Goal: Information Seeking & Learning: Learn about a topic

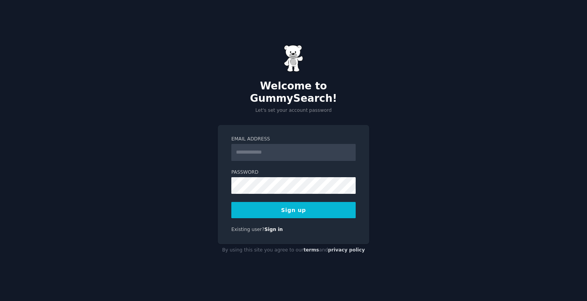
click at [270, 144] on input "Email Address" at bounding box center [294, 152] width 124 height 17
type input "*"
click at [247, 144] on input "Email Address" at bounding box center [294, 152] width 124 height 17
type input "**********"
click at [232, 202] on button "Sign up" at bounding box center [294, 210] width 124 height 16
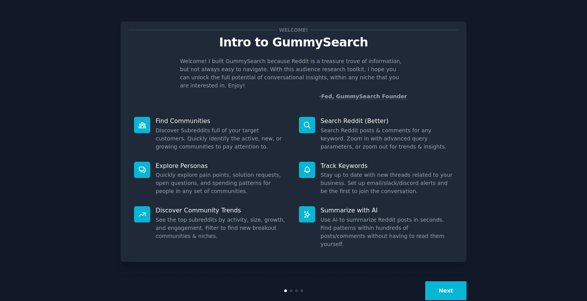
click at [441, 281] on button "Next" at bounding box center [446, 290] width 41 height 19
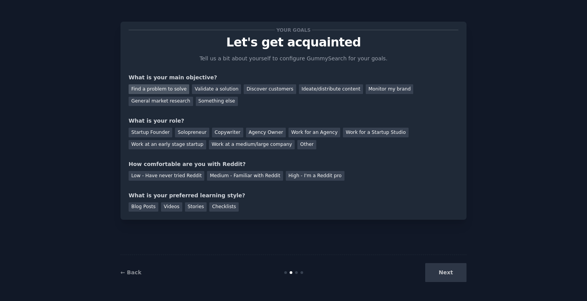
click at [152, 89] on div "Find a problem to solve" at bounding box center [159, 89] width 61 height 10
click at [193, 97] on div "General market research" at bounding box center [161, 102] width 65 height 10
click at [162, 86] on div "Find a problem to solve" at bounding box center [159, 89] width 61 height 10
click at [160, 134] on div "Startup Founder" at bounding box center [151, 133] width 44 height 10
click at [179, 138] on div "Startup Founder Solopreneur Copywriter Agency Owner Work for an Agency Work for…" at bounding box center [294, 137] width 330 height 24
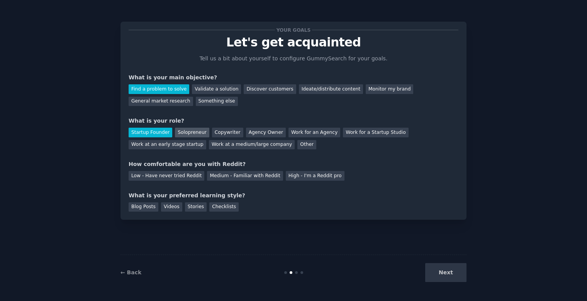
click at [185, 136] on div "Solopreneur" at bounding box center [192, 133] width 34 height 10
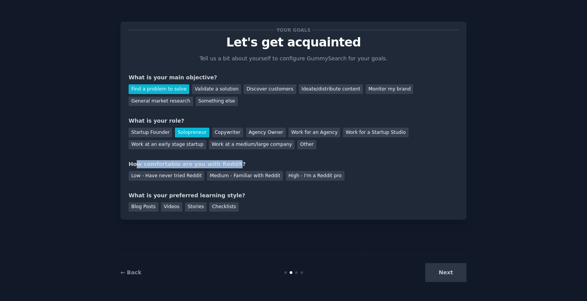
drag, startPoint x: 137, startPoint y: 164, endPoint x: 222, endPoint y: 165, distance: 85.0
click at [222, 165] on div "How comfortable are you with Reddit?" at bounding box center [294, 164] width 330 height 8
click at [168, 174] on div "Low - Have never tried Reddit" at bounding box center [167, 176] width 76 height 10
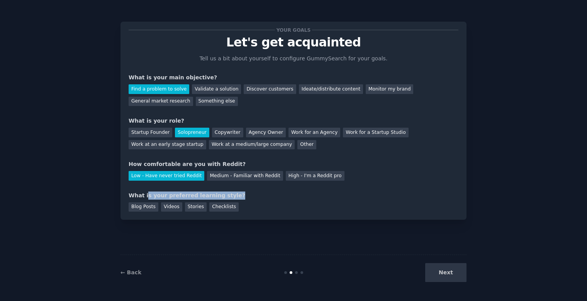
drag, startPoint x: 145, startPoint y: 197, endPoint x: 223, endPoint y: 196, distance: 78.9
click at [223, 196] on div "What is your preferred learning style?" at bounding box center [294, 195] width 330 height 8
click at [186, 208] on div "Stories" at bounding box center [196, 207] width 22 height 10
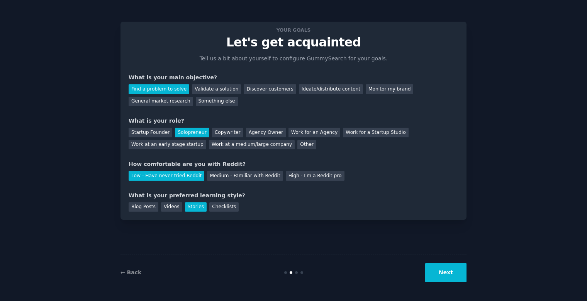
click at [441, 271] on button "Next" at bounding box center [446, 272] width 41 height 19
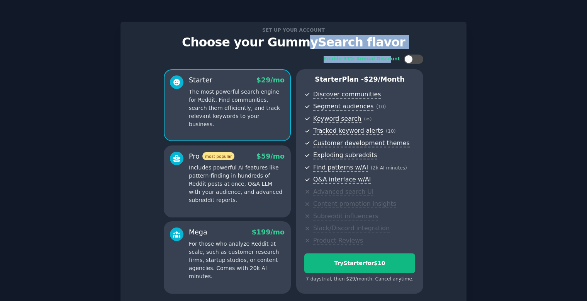
drag, startPoint x: 310, startPoint y: 42, endPoint x: 392, endPoint y: 63, distance: 84.6
click at [392, 63] on div "Set up your account Choose your GummySearch flavor Enable 33% Annual Discount S…" at bounding box center [294, 171] width 330 height 283
click at [369, 39] on p "Choose your GummySearch flavor" at bounding box center [294, 43] width 330 height 14
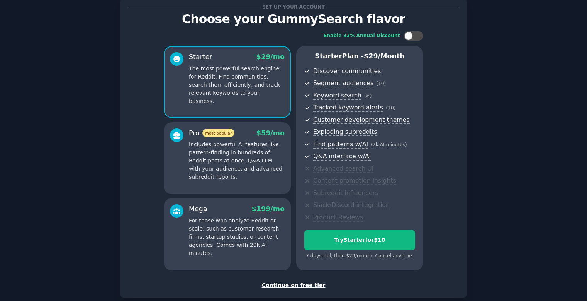
scroll to position [22, 0]
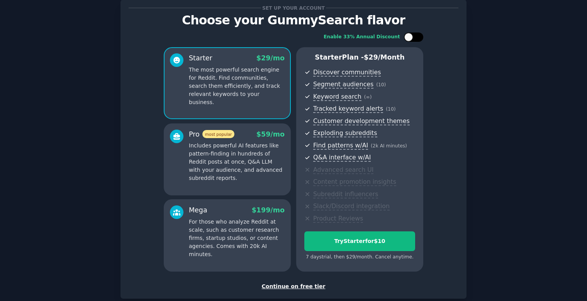
click at [405, 39] on div at bounding box center [409, 37] width 9 height 9
click at [404, 39] on div at bounding box center [413, 36] width 19 height 9
click at [405, 39] on div at bounding box center [409, 37] width 9 height 9
checkbox input "true"
click at [285, 283] on div "Continue on free tier" at bounding box center [294, 286] width 330 height 8
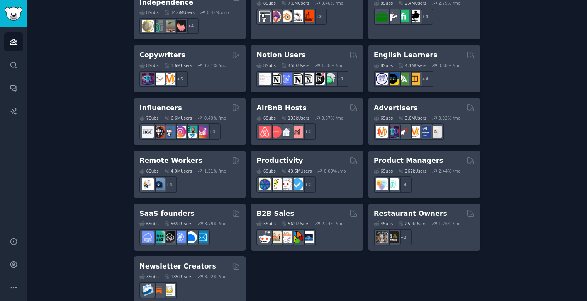
scroll to position [588, 0]
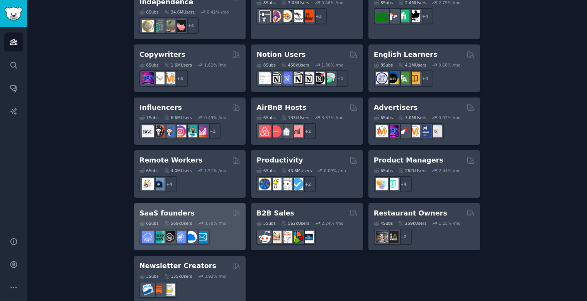
click at [200, 208] on div "SaaS founders" at bounding box center [190, 213] width 101 height 10
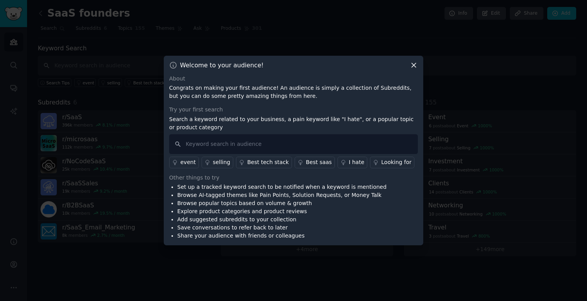
click at [411, 65] on icon at bounding box center [414, 65] width 8 height 8
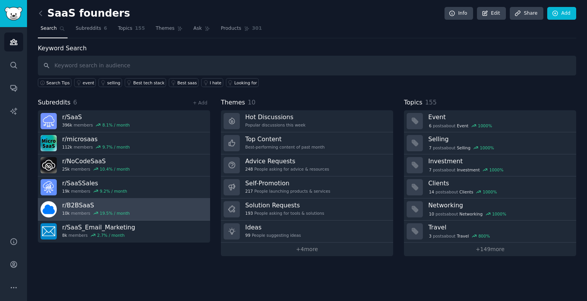
click at [155, 207] on link "r/ B2BSaaS 10k members 19.5 % / month" at bounding box center [124, 209] width 172 height 22
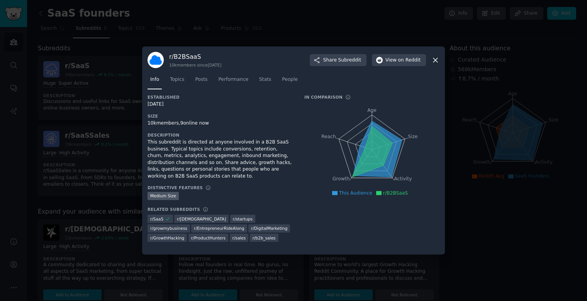
click at [438, 61] on icon at bounding box center [436, 60] width 8 height 8
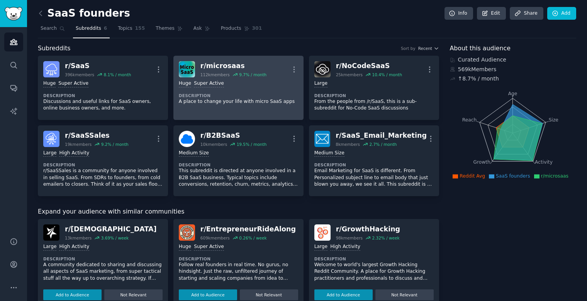
click at [241, 67] on div "r/ microsaas" at bounding box center [234, 66] width 66 height 10
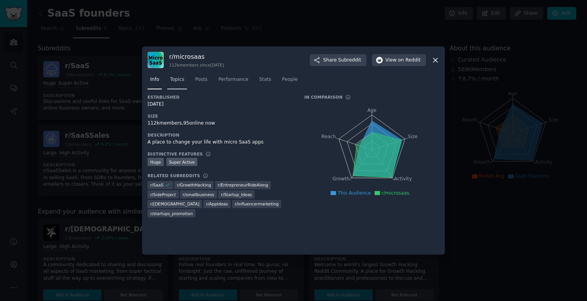
click at [178, 77] on span "Topics" at bounding box center [177, 79] width 14 height 7
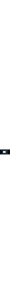
scroll to position [17, 0]
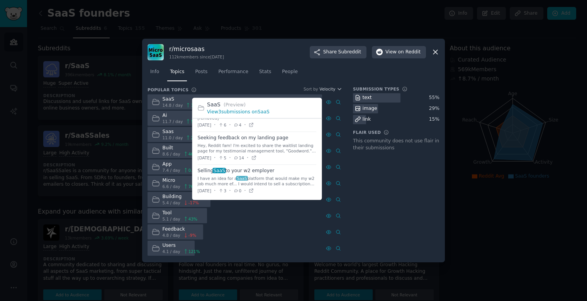
click at [247, 112] on link "View 3 submissions on SaaS" at bounding box center [238, 111] width 63 height 5
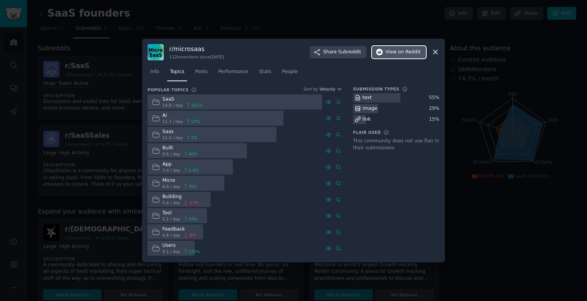
click at [401, 52] on span "on Reddit" at bounding box center [409, 52] width 22 height 7
click at [436, 52] on icon at bounding box center [436, 52] width 4 height 4
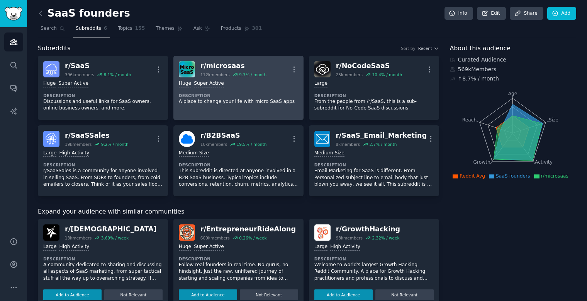
click at [206, 65] on div "r/ microsaas" at bounding box center [234, 66] width 66 height 10
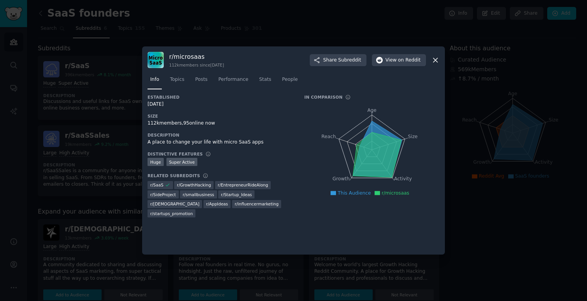
click at [438, 59] on icon at bounding box center [436, 60] width 8 height 8
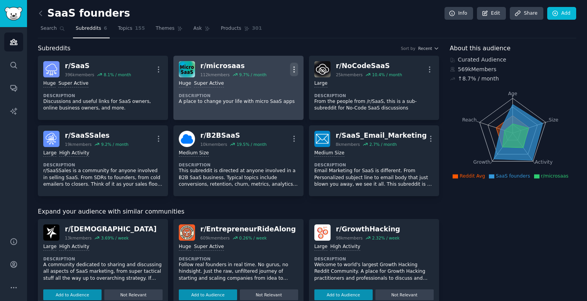
click at [290, 68] on icon "button" at bounding box center [294, 69] width 8 height 8
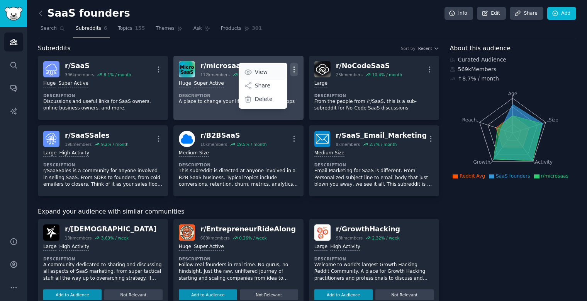
click at [264, 67] on link "View" at bounding box center [263, 72] width 46 height 16
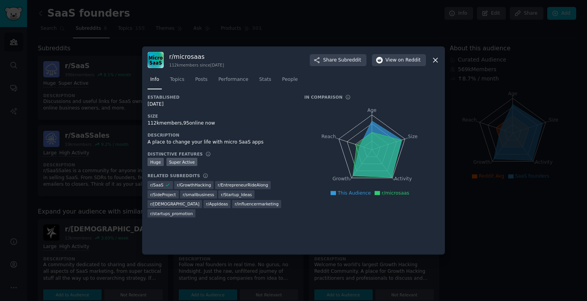
drag, startPoint x: 148, startPoint y: 105, endPoint x: 181, endPoint y: 105, distance: 33.2
click at [181, 105] on div "r/ microsaas 112k members since 07/31/2017 Share Subreddit View on Reddit Info …" at bounding box center [293, 150] width 303 height 208
click at [181, 105] on div "07/31/2017" at bounding box center [221, 104] width 146 height 7
click at [175, 82] on span "Topics" at bounding box center [177, 79] width 14 height 7
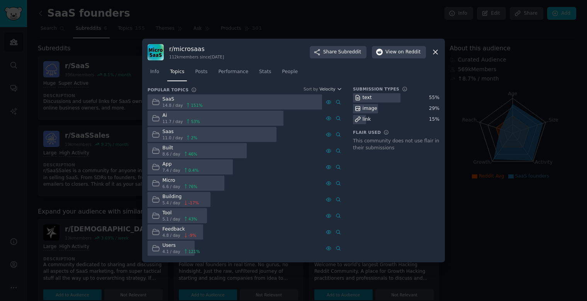
click at [434, 52] on icon at bounding box center [436, 52] width 8 height 8
